Goal: Find contact information: Find contact information

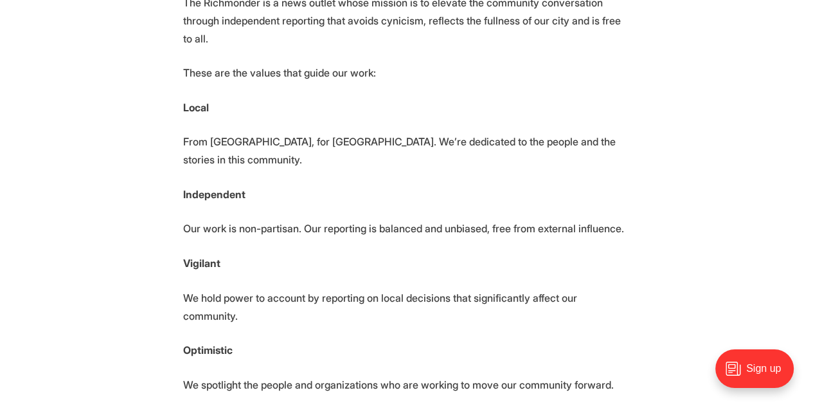
scroll to position [241, 0]
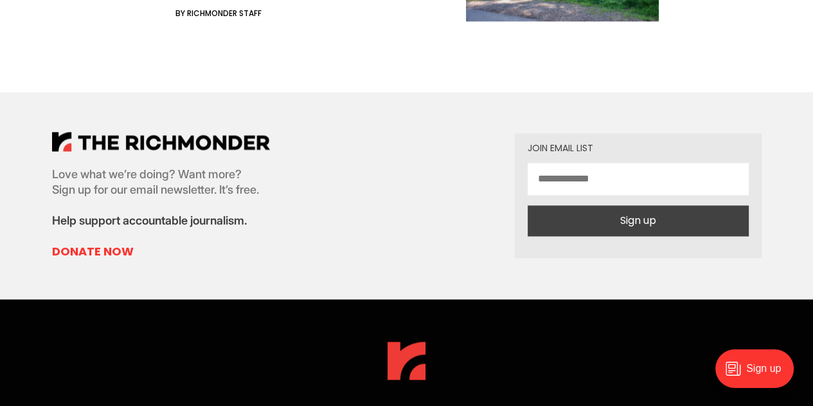
scroll to position [1646, 0]
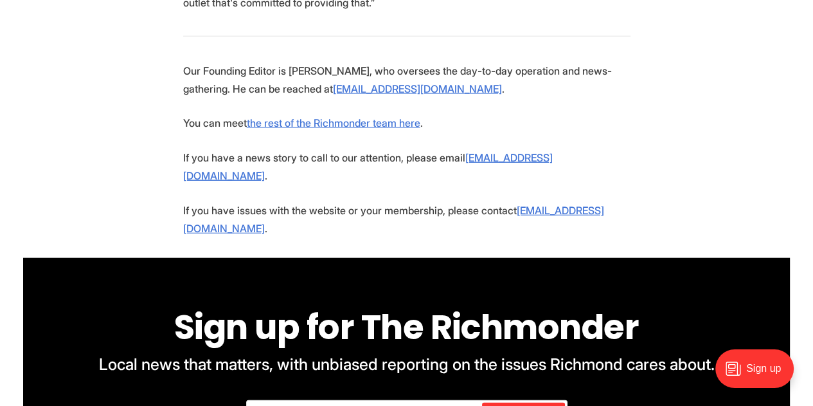
scroll to position [2627, 0]
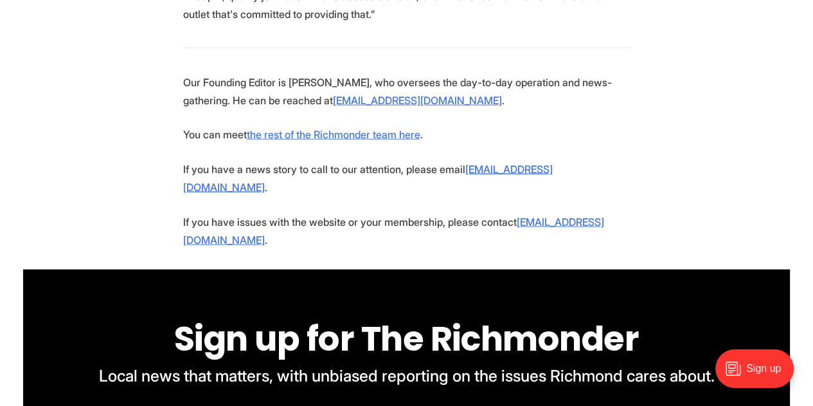
click at [366, 109] on p "Our Founding Editor is Michael Phillips, who oversees the day-to-day operation …" at bounding box center [407, 91] width 448 height 36
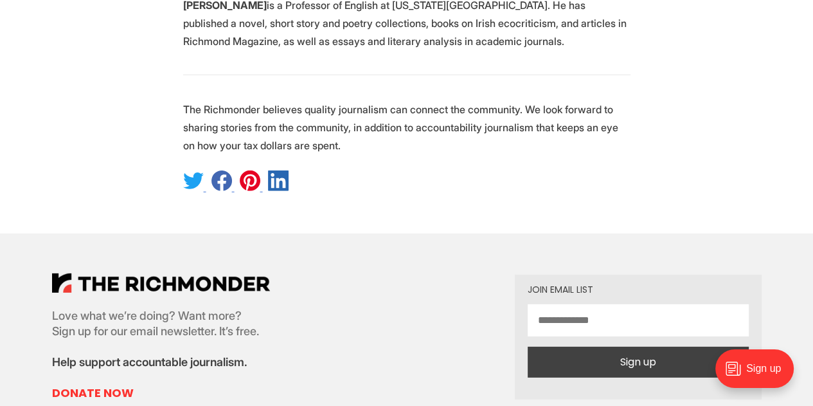
scroll to position [3162, 0]
